Goal: Transaction & Acquisition: Download file/media

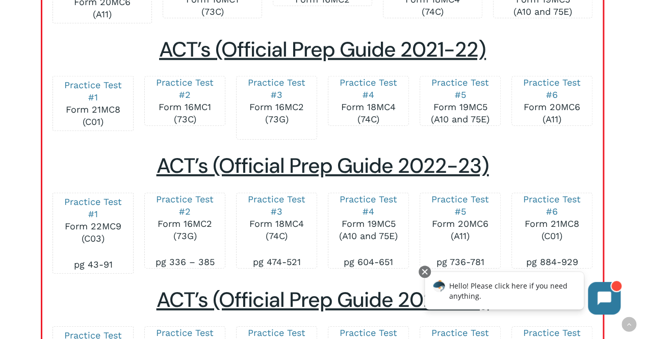
scroll to position [1363, 0]
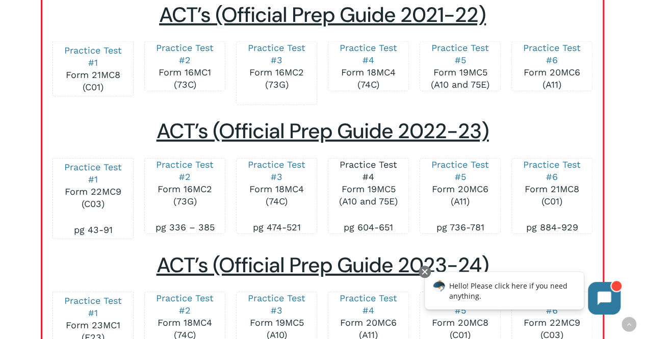
click at [377, 164] on link "Practice Test #4" at bounding box center [369, 170] width 58 height 23
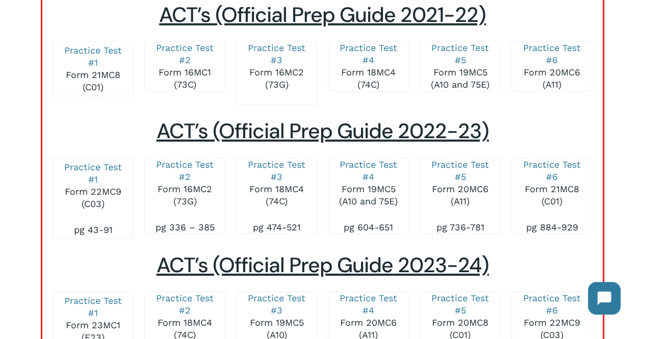
scroll to position [2212, 0]
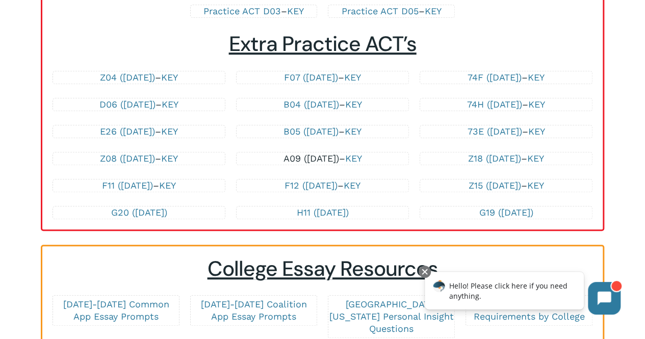
click at [321, 164] on link "A09 ([DATE])" at bounding box center [312, 158] width 56 height 11
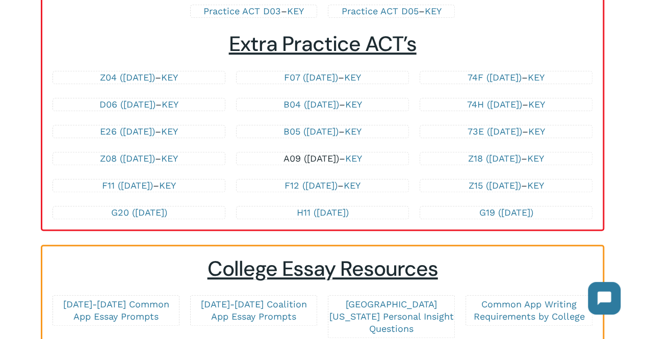
click at [293, 164] on link "A09 ([DATE])" at bounding box center [312, 158] width 56 height 11
click at [142, 137] on link "E26 ([DATE])" at bounding box center [127, 131] width 55 height 11
